Goal: Transaction & Acquisition: Purchase product/service

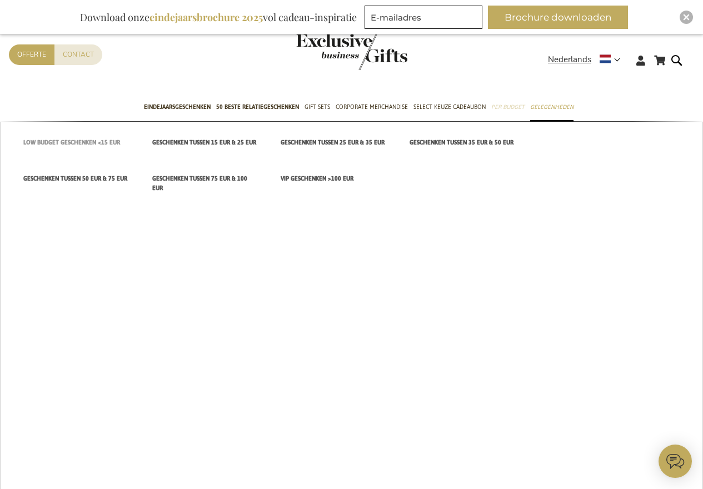
click at [86, 139] on span "Low budget Geschenken <15 EUR" at bounding box center [71, 143] width 97 height 12
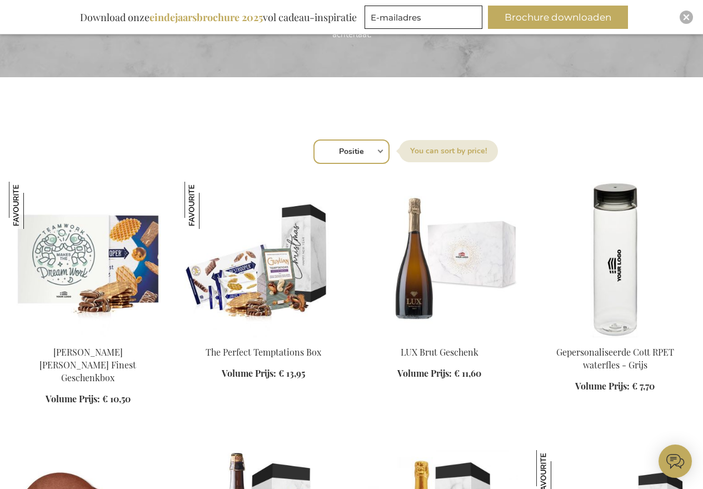
scroll to position [301, 0]
click at [384, 146] on select "Positie Best Sellers Meest bekeken Nieuw Biggest Saving Price: low to high Pric…" at bounding box center [351, 151] width 76 height 24
select select "price_asc"
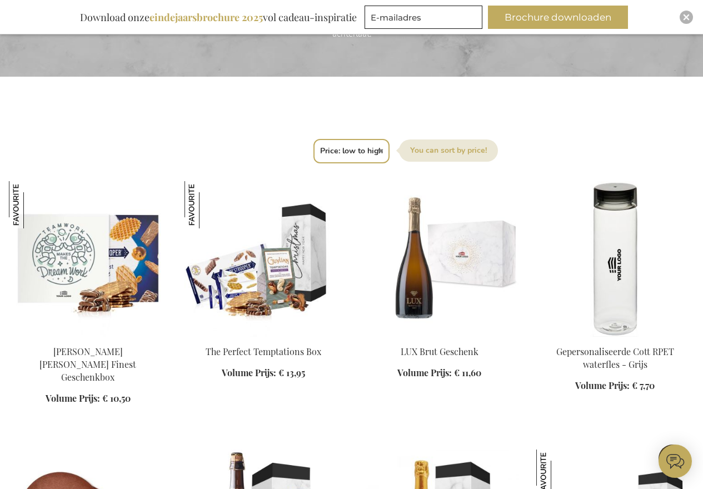
click at [313, 139] on select "Positie Best Sellers Meest bekeken Nieuw Biggest Saving Price: low to high Pric…" at bounding box center [351, 151] width 76 height 24
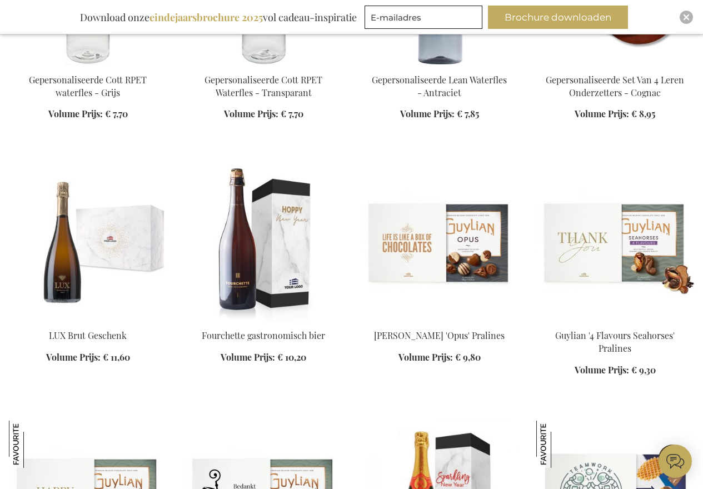
scroll to position [829, 0]
